Goal: Navigation & Orientation: Find specific page/section

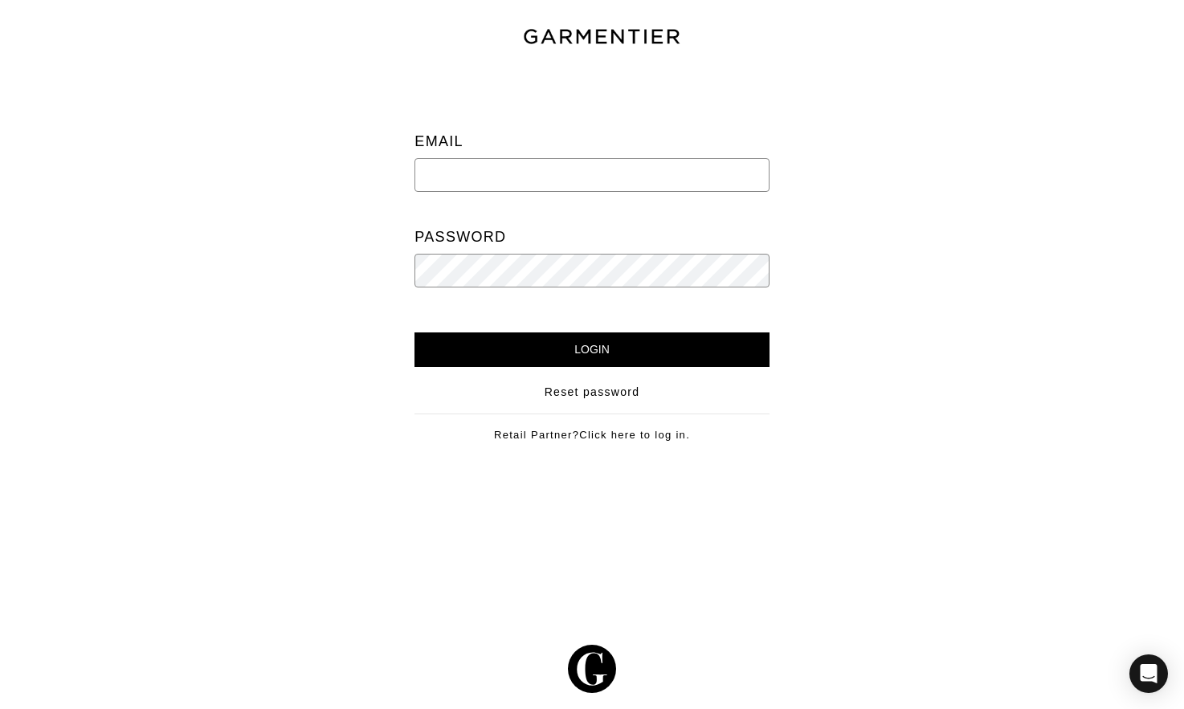
click at [478, 167] on input "email" at bounding box center [592, 175] width 354 height 34
type input "shopsixtyfivepa@gmail.com"
click at [415, 333] on input "Login" at bounding box center [592, 350] width 354 height 35
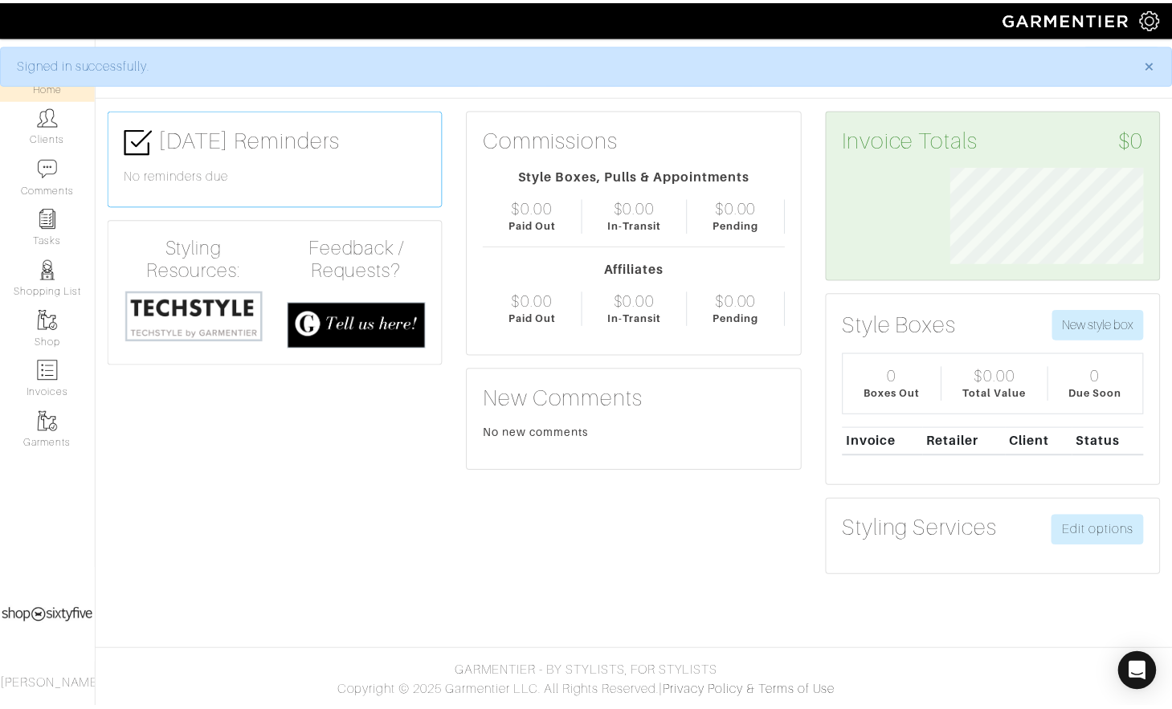
scroll to position [97, 219]
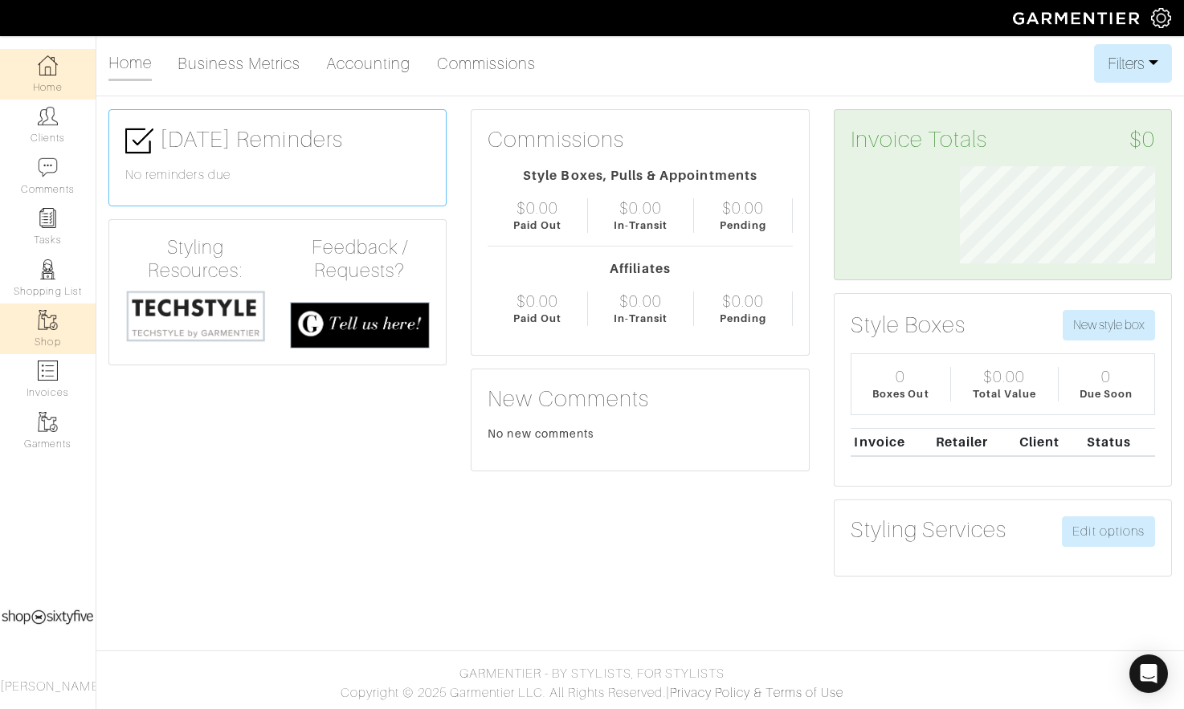
click at [51, 327] on img at bounding box center [48, 320] width 20 height 20
